Goal: Task Accomplishment & Management: Complete application form

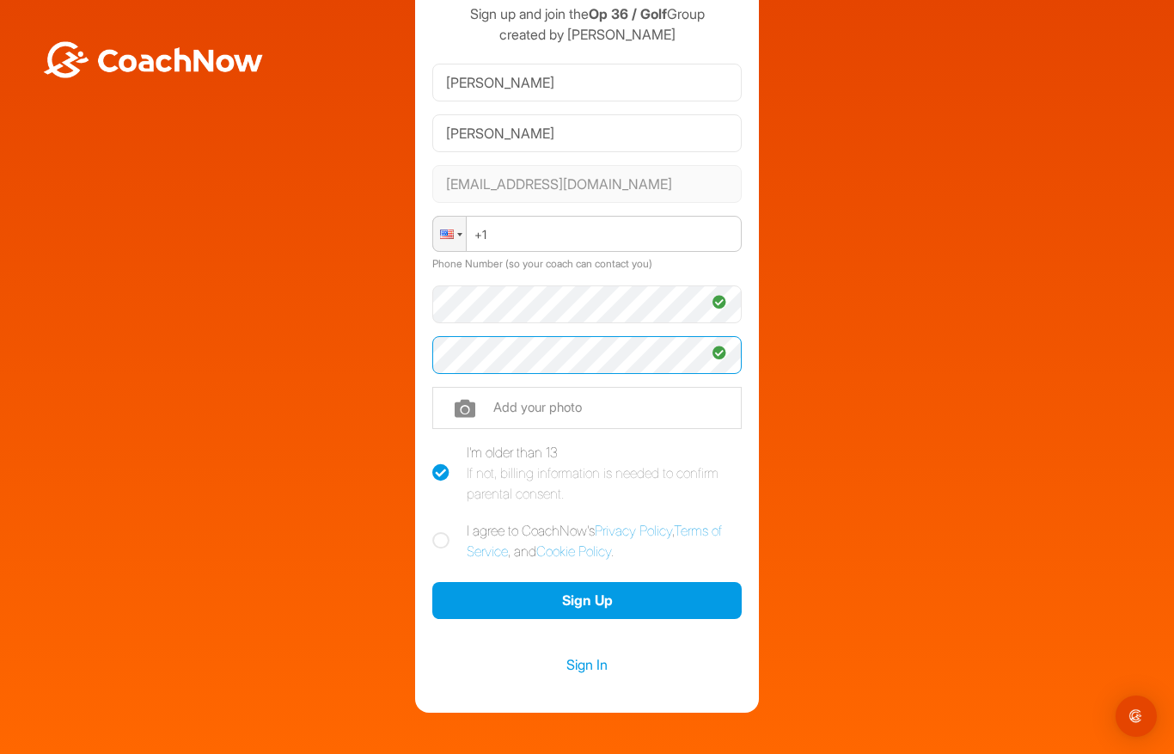
scroll to position [76, 0]
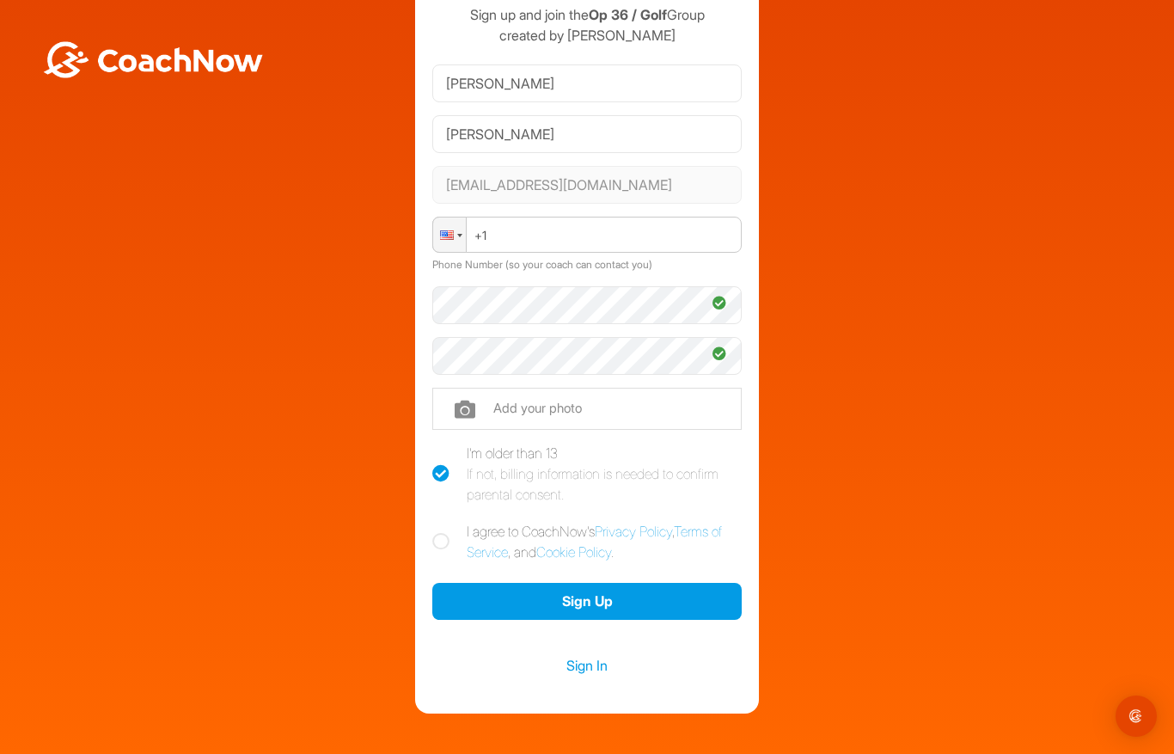
click at [442, 533] on icon at bounding box center [440, 541] width 17 height 17
click at [442, 532] on input "I agree to CoachNow's Privacy Policy , Terms of Service , and Cookie Policy ." at bounding box center [437, 526] width 11 height 11
checkbox input "true"
click at [573, 592] on button "Sign Up" at bounding box center [586, 601] width 309 height 37
click at [458, 118] on input "[PERSON_NAME]" at bounding box center [586, 134] width 309 height 38
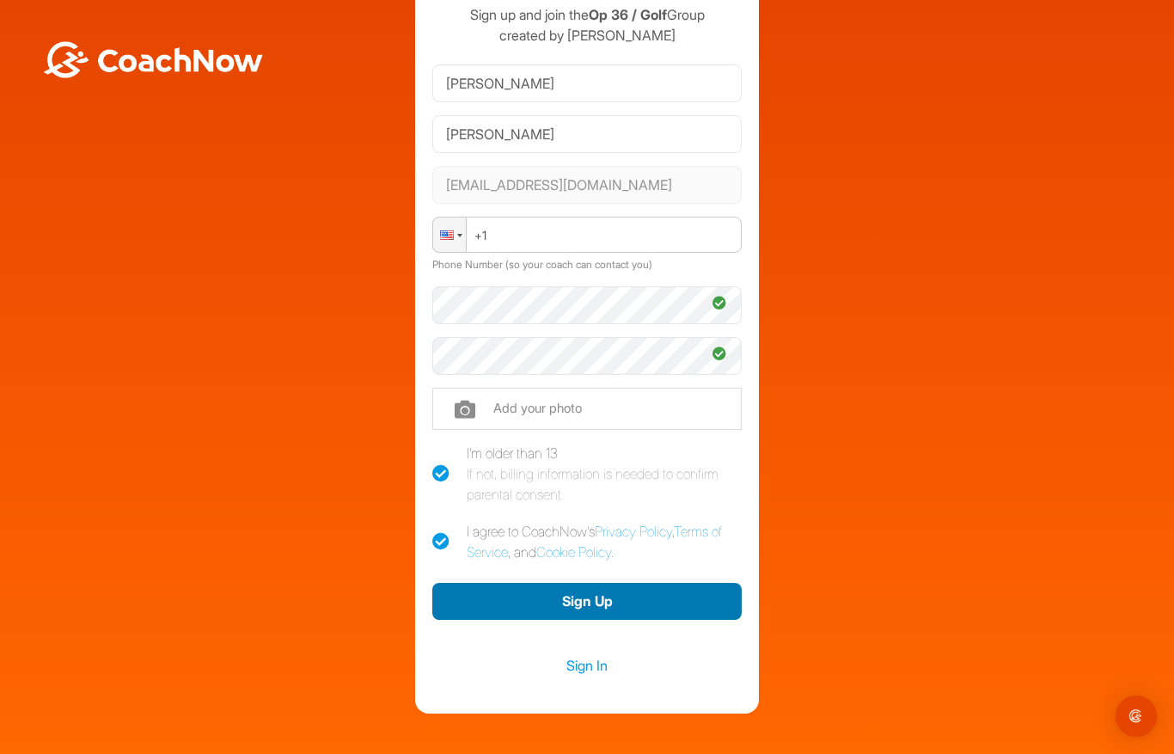
click at [594, 594] on button "Sign Up" at bounding box center [586, 601] width 309 height 37
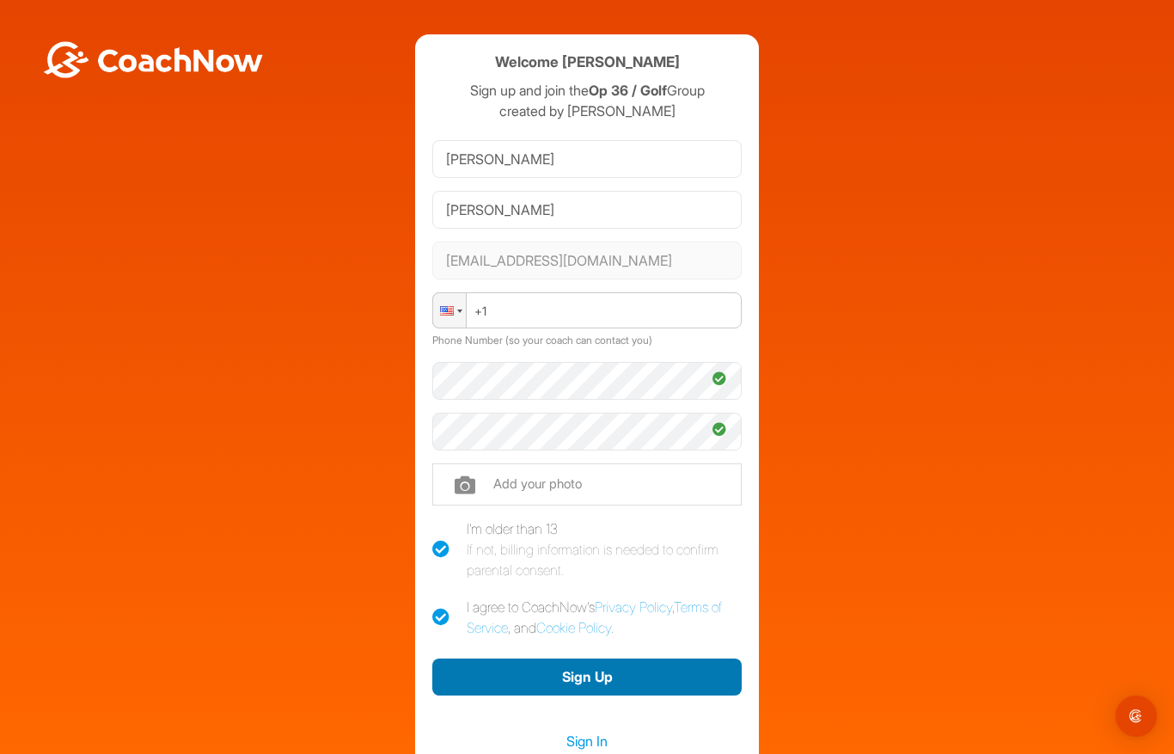
scroll to position [0, 0]
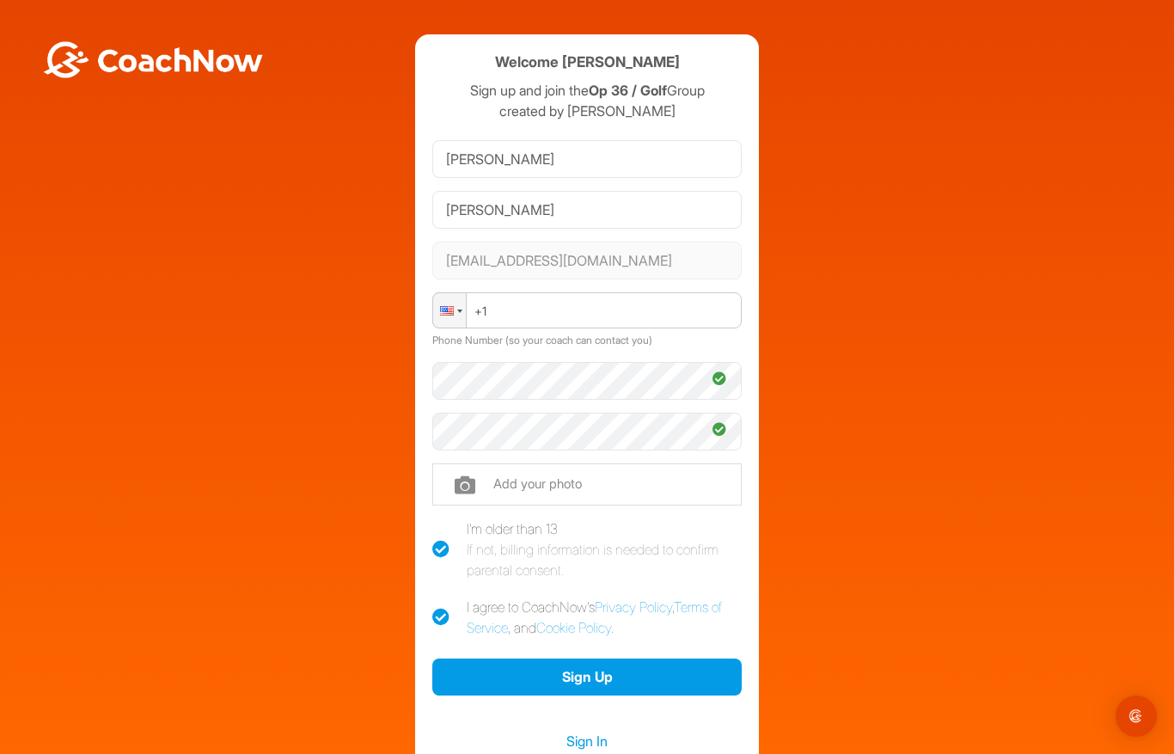
click at [459, 306] on div at bounding box center [449, 310] width 33 height 34
click at [456, 314] on div at bounding box center [449, 310] width 33 height 34
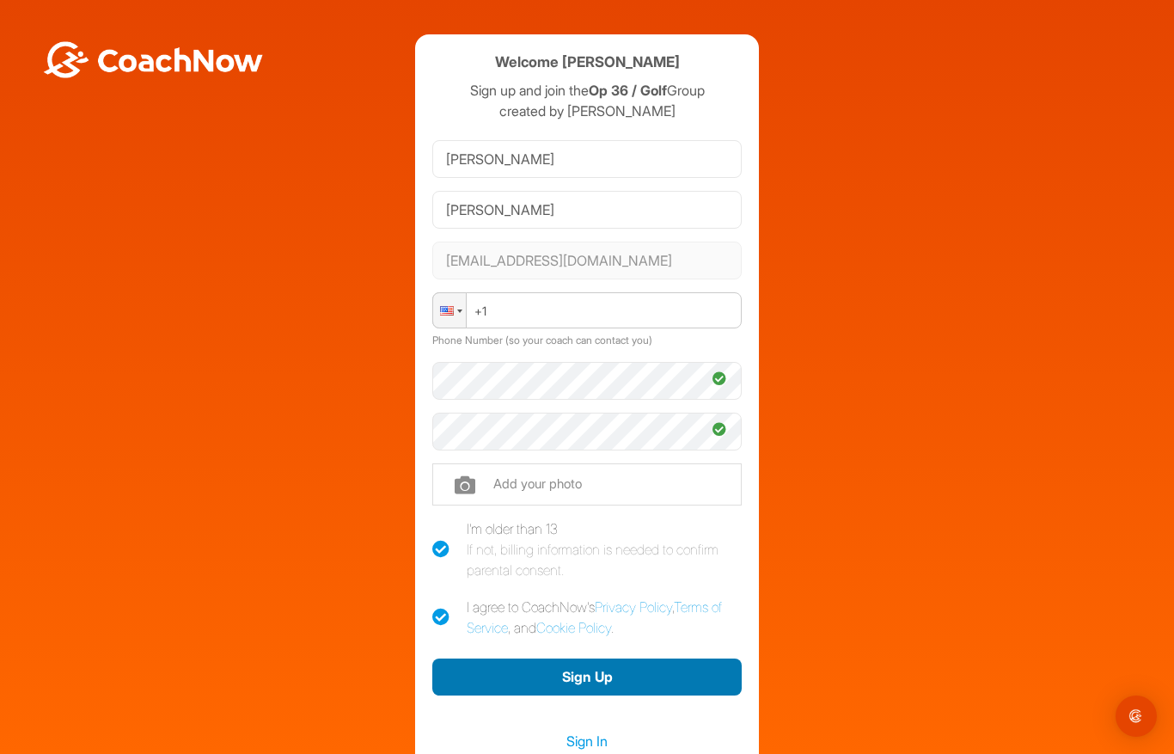
click at [574, 663] on button "Sign Up" at bounding box center [586, 676] width 309 height 37
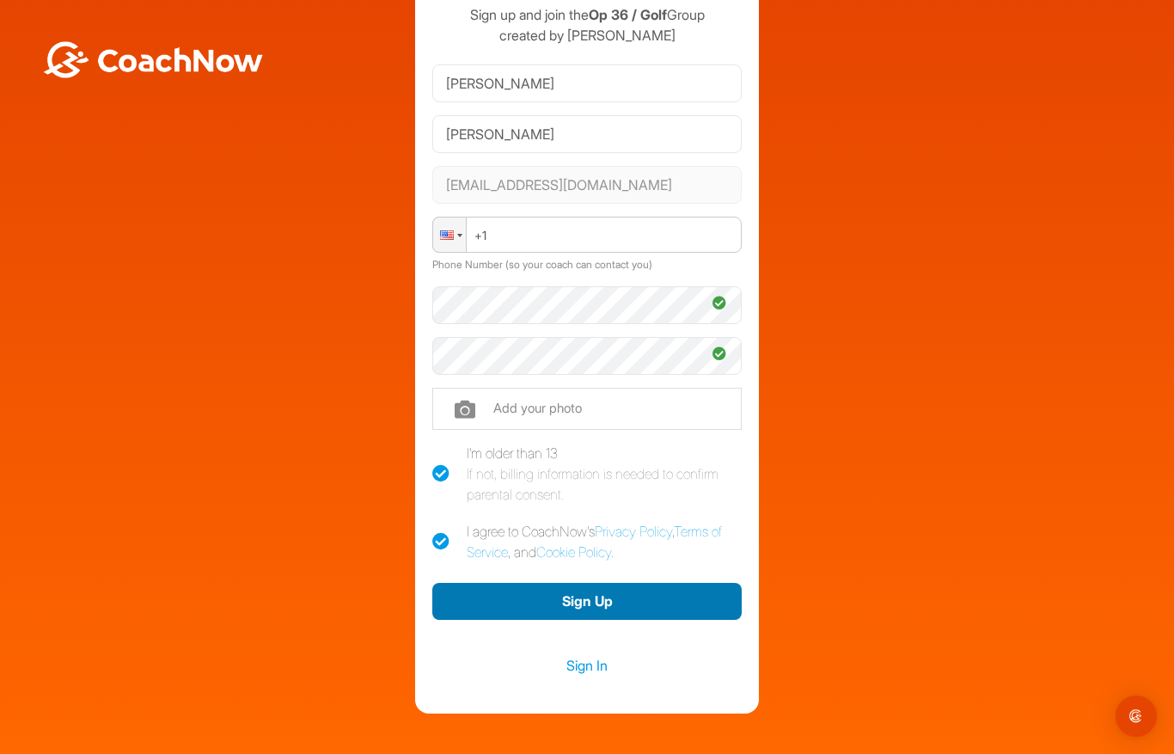
scroll to position [76, 0]
click at [595, 595] on button "Sign Up" at bounding box center [586, 601] width 309 height 37
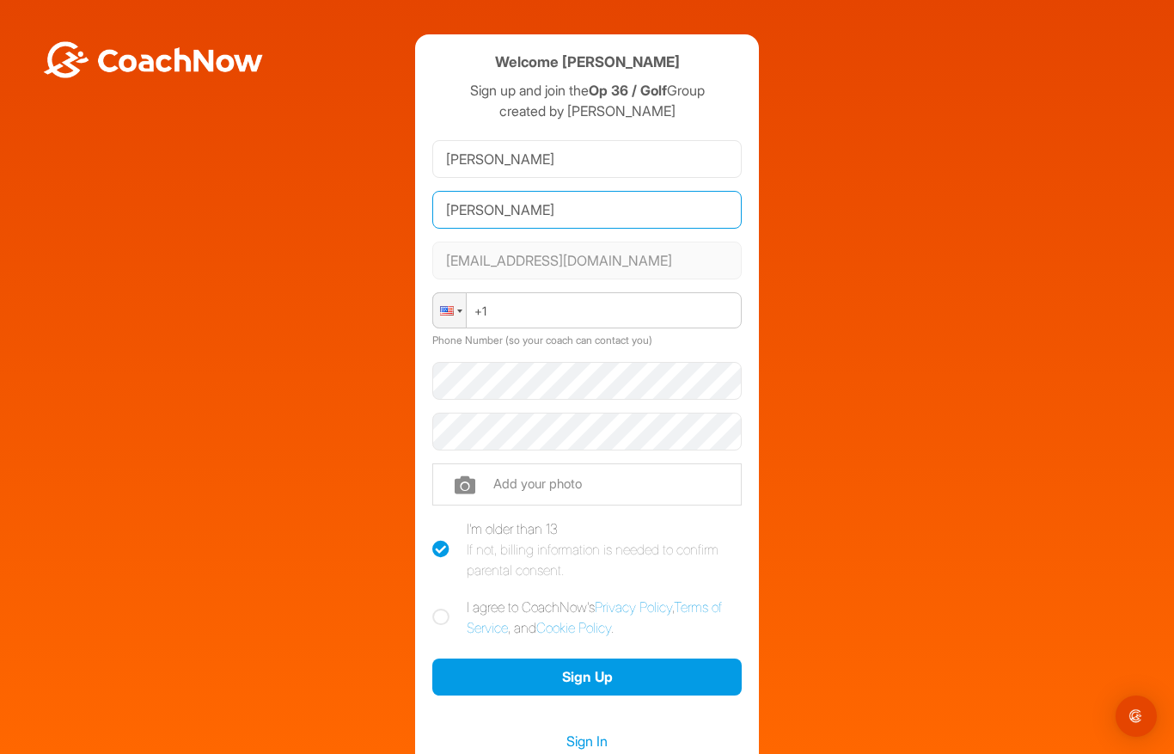
click at [475, 211] on input "[PERSON_NAME]" at bounding box center [586, 210] width 309 height 38
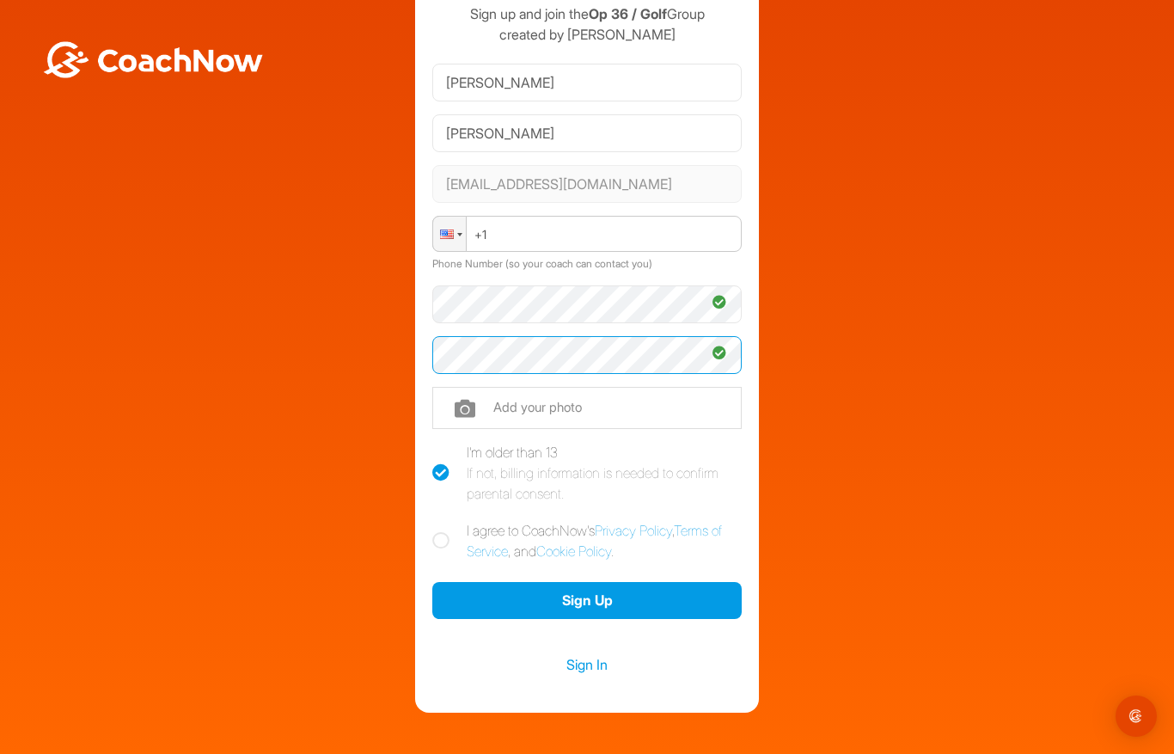
scroll to position [76, 0]
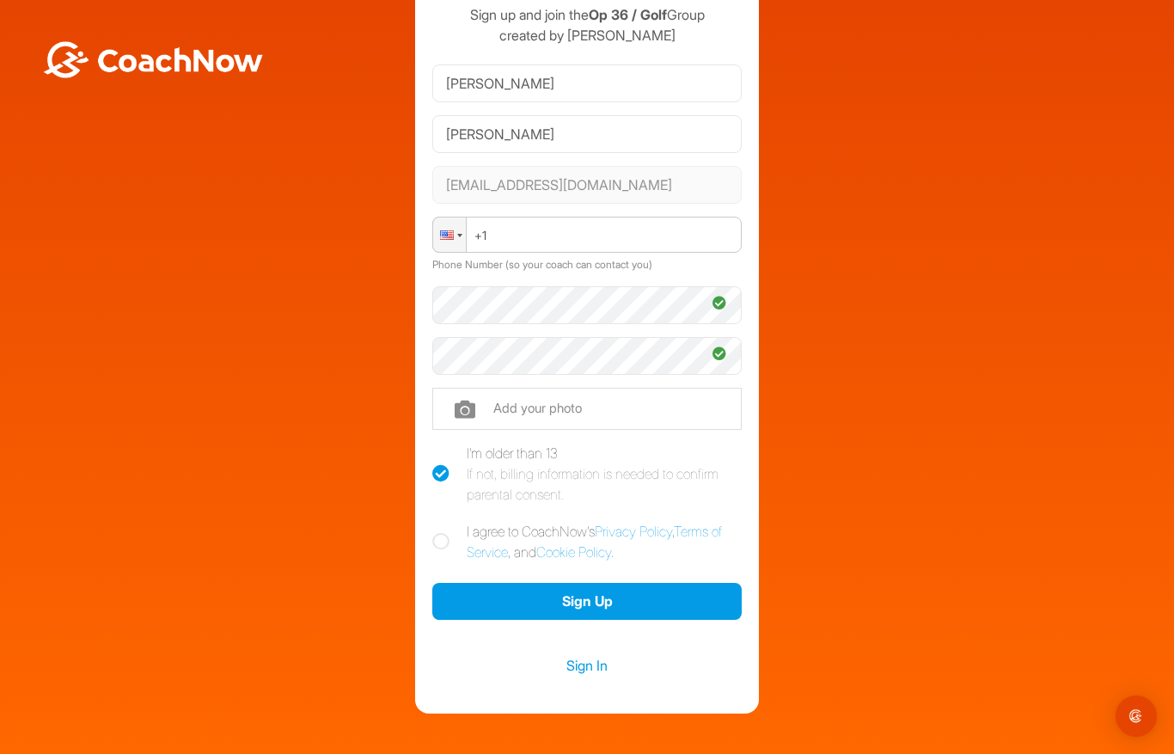
click at [437, 545] on icon at bounding box center [440, 541] width 17 height 17
click at [437, 532] on input "I agree to CoachNow's Privacy Policy , Terms of Service , and Cookie Policy ." at bounding box center [437, 526] width 11 height 11
checkbox input "true"
click at [580, 594] on button "Sign Up" at bounding box center [586, 601] width 309 height 37
click at [440, 456] on label "I'm older than 13 If not, billing information is needed to confirm parental con…" at bounding box center [586, 474] width 309 height 62
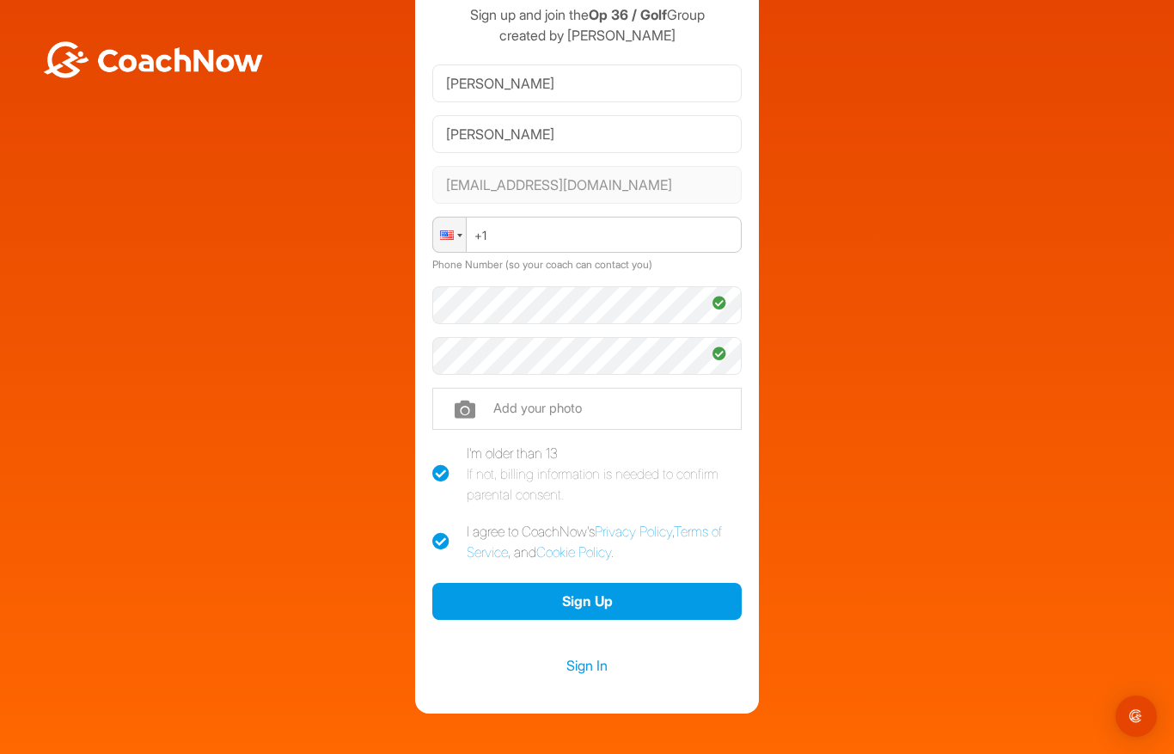
click at [440, 454] on input "I'm older than 13 If not, billing information is needed to confirm parental con…" at bounding box center [437, 448] width 11 height 11
click at [441, 462] on label "I'm older than 13 If not, billing information is needed to confirm parental con…" at bounding box center [586, 474] width 309 height 62
click at [441, 454] on input "I'm older than 13 If not, billing information is needed to confirm parental con…" at bounding box center [437, 448] width 11 height 11
checkbox input "true"
click at [586, 594] on button "Sign Up" at bounding box center [586, 601] width 309 height 37
